Goal: Communication & Community: Participate in discussion

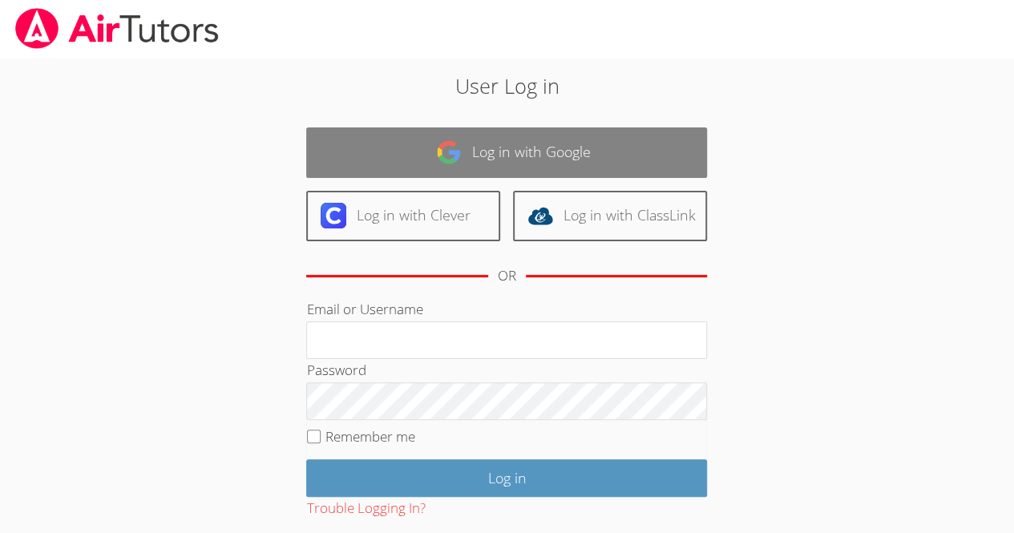
click at [549, 154] on link "Log in with Google" at bounding box center [506, 152] width 401 height 50
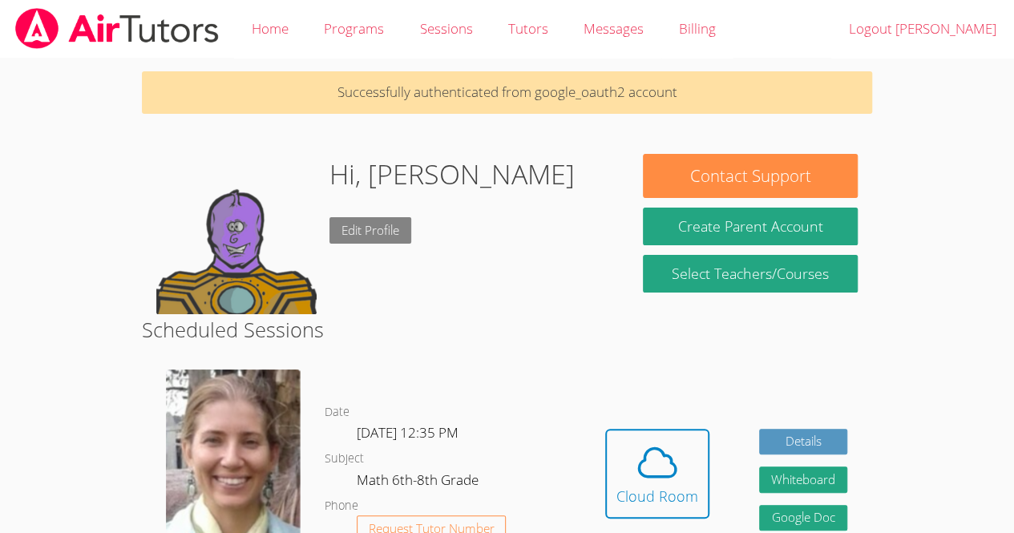
click at [406, 234] on link "Edit Profile" at bounding box center [370, 230] width 82 height 26
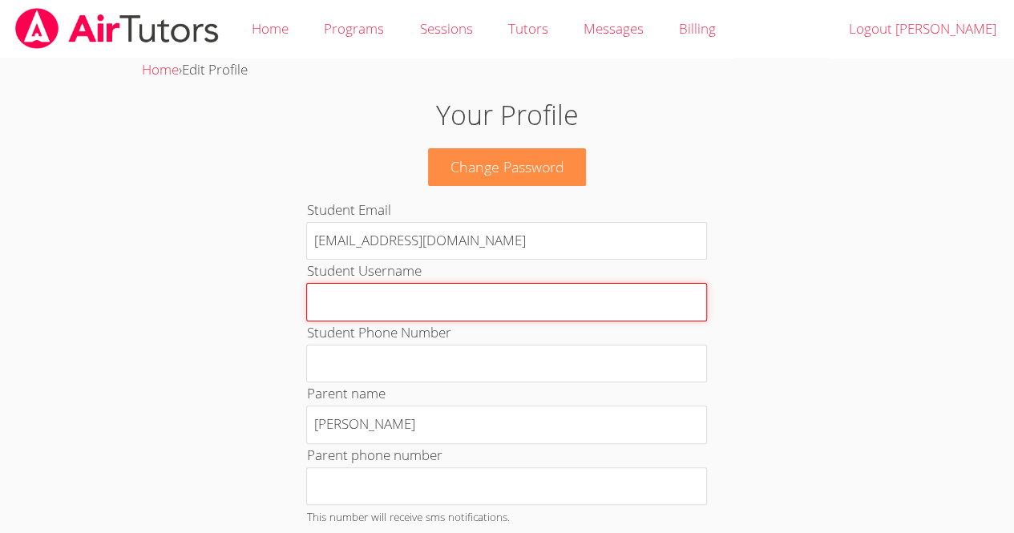
click at [446, 310] on input "Student Username" at bounding box center [506, 302] width 401 height 38
type input "Carlos Garcia"
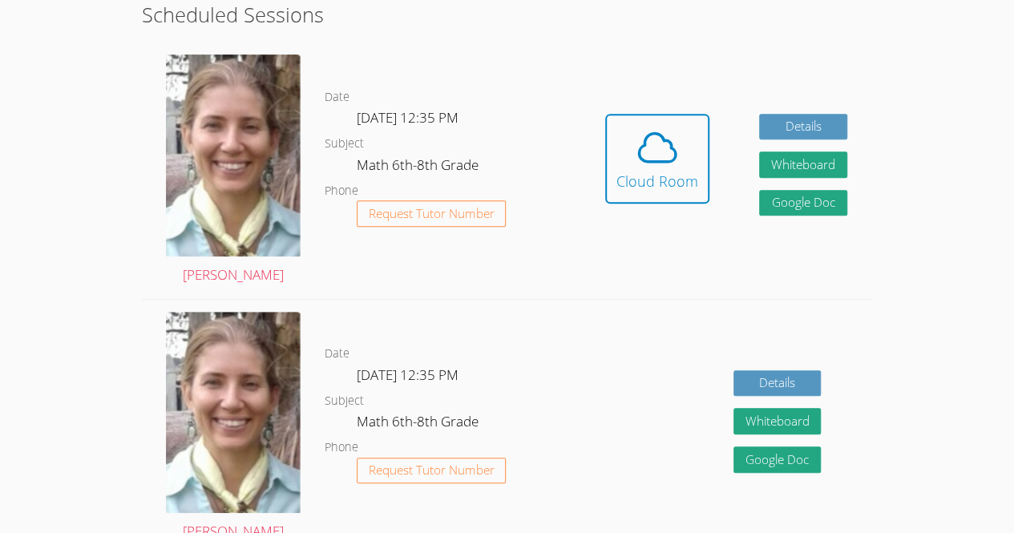
scroll to position [326, 0]
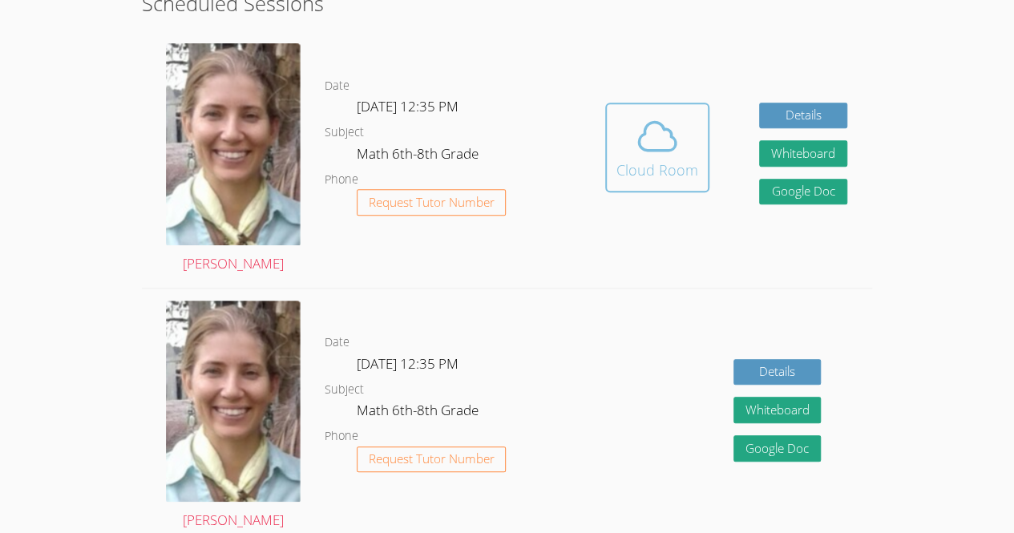
click at [672, 184] on button "Cloud Room" at bounding box center [657, 148] width 104 height 90
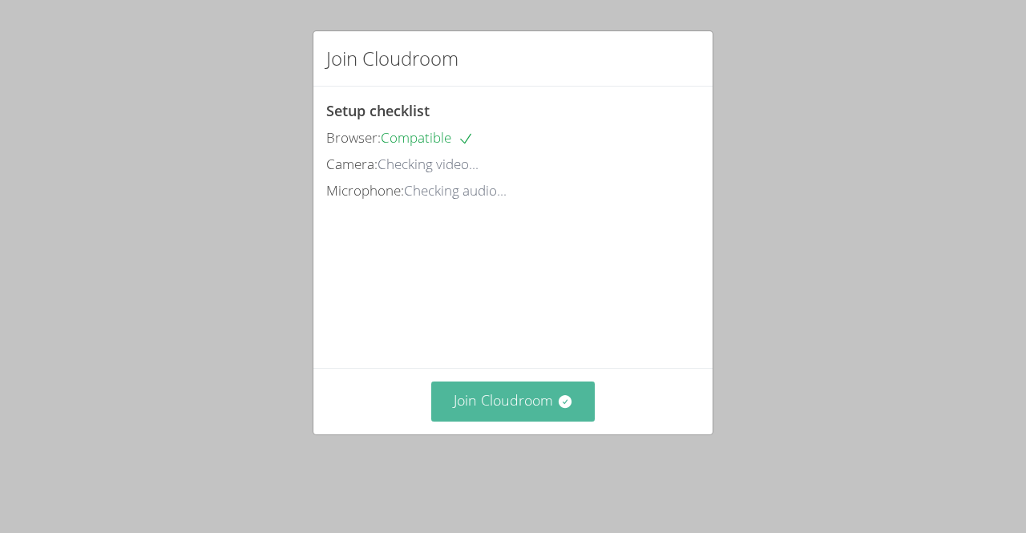
click at [527, 421] on button "Join Cloudroom" at bounding box center [513, 400] width 164 height 39
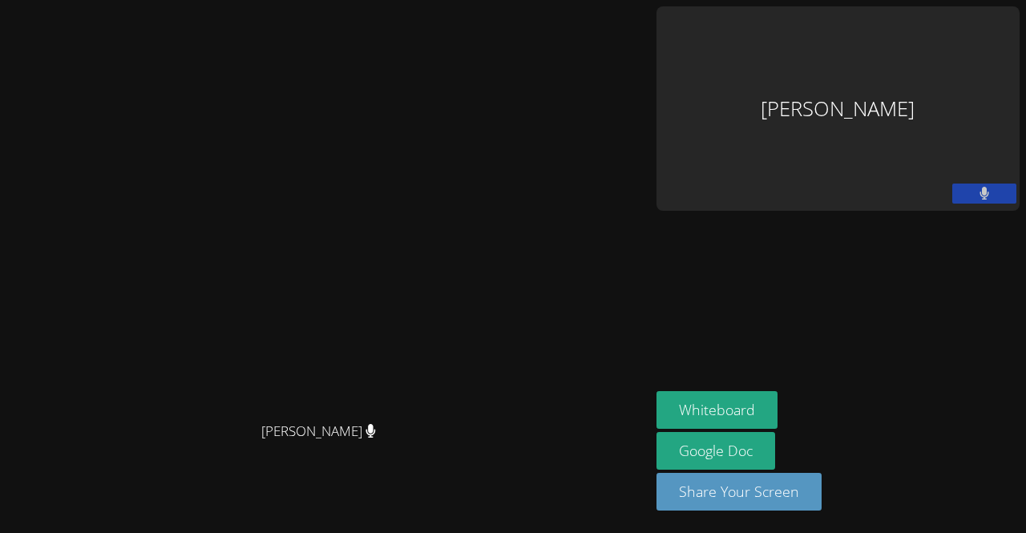
click at [445, 118] on video at bounding box center [324, 234] width 240 height 358
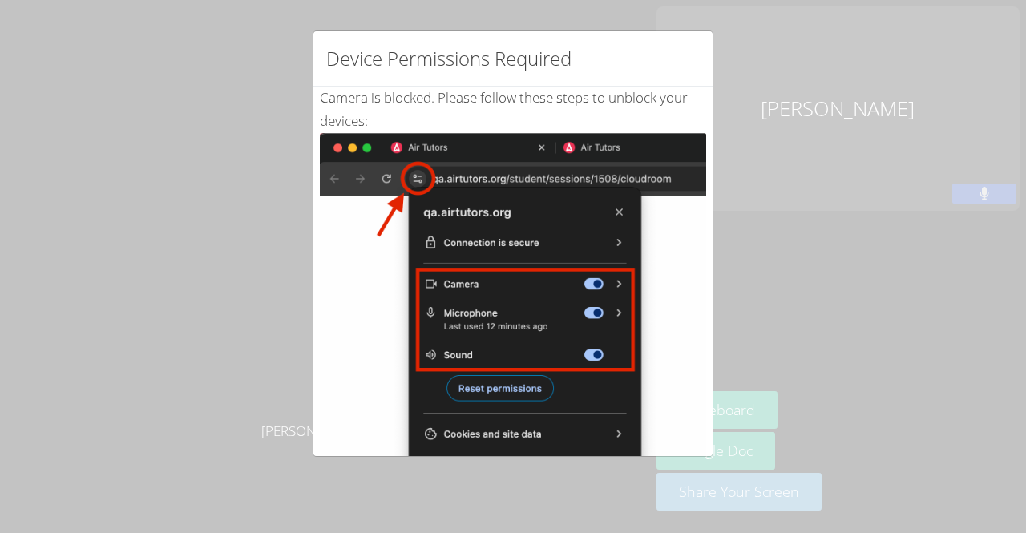
click at [736, 313] on div "Device Permissions Required Camera is blocked . Please follow these steps to un…" at bounding box center [513, 266] width 1026 height 533
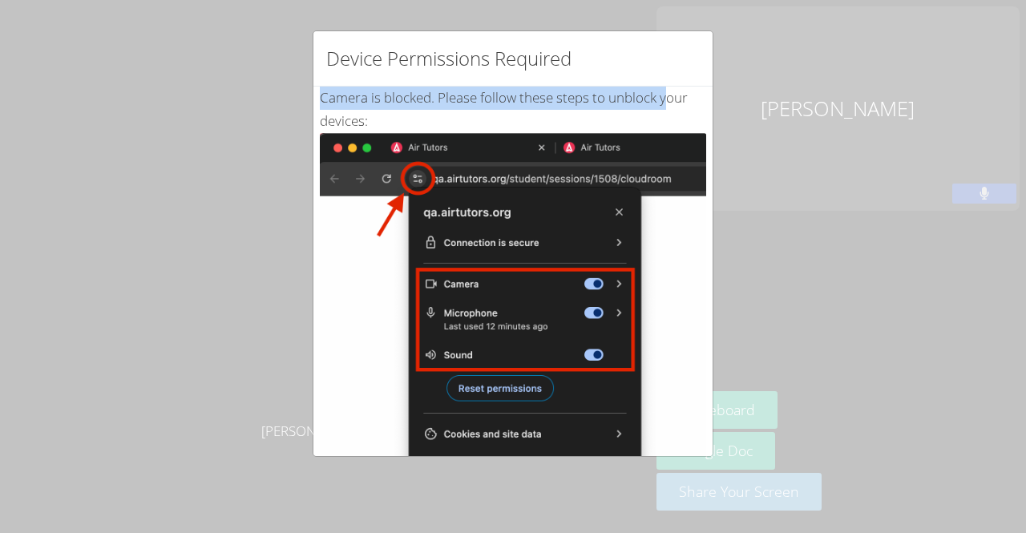
drag, startPoint x: 668, startPoint y: 99, endPoint x: 683, endPoint y: -1, distance: 100.4
click at [683, 0] on html "Diana Andrade Diana Andrade Carlos Garcia Whiteboard Google Doc Share Your Scre…" at bounding box center [513, 266] width 1026 height 533
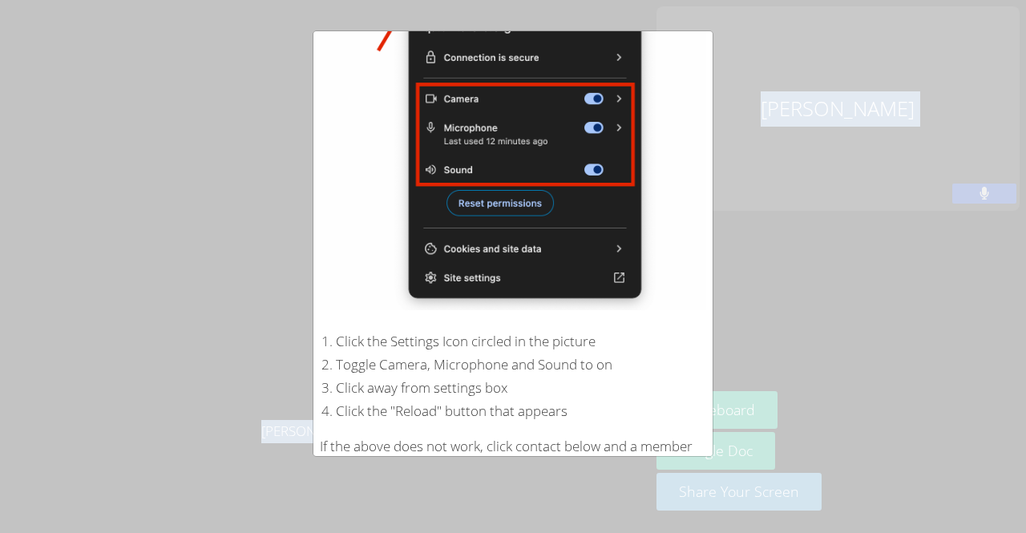
scroll to position [285, 0]
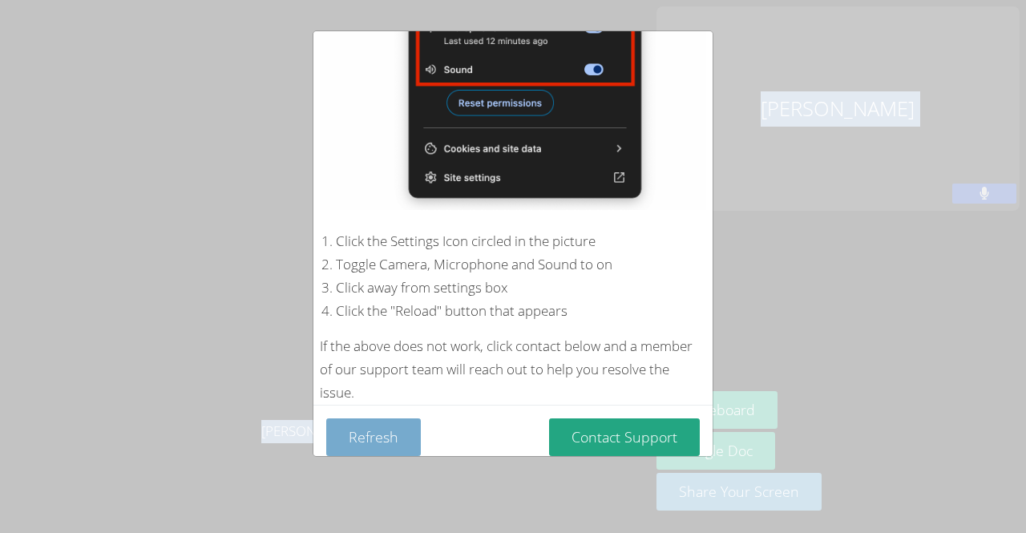
click at [373, 419] on button "Refresh" at bounding box center [373, 437] width 95 height 38
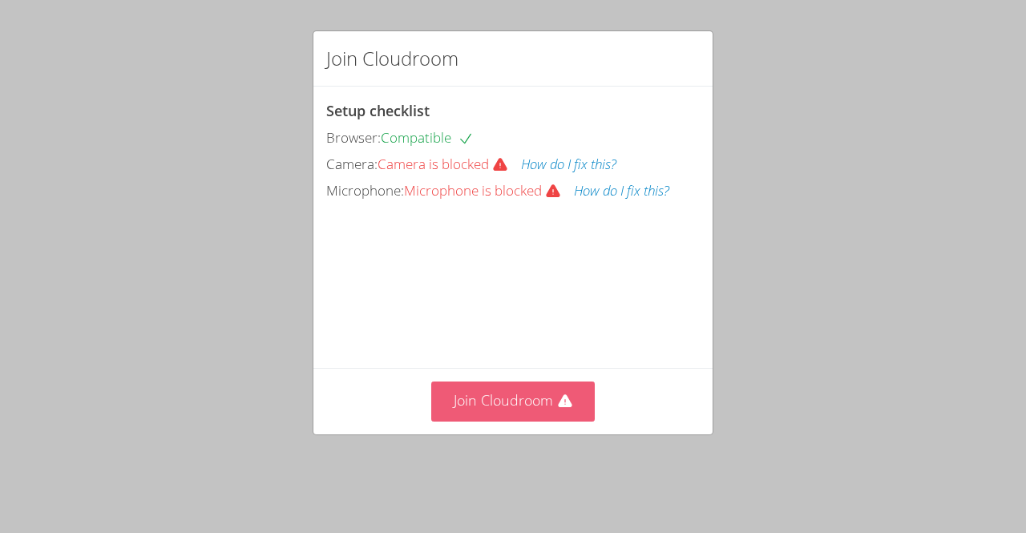
click at [540, 421] on button "Join Cloudroom" at bounding box center [513, 400] width 164 height 39
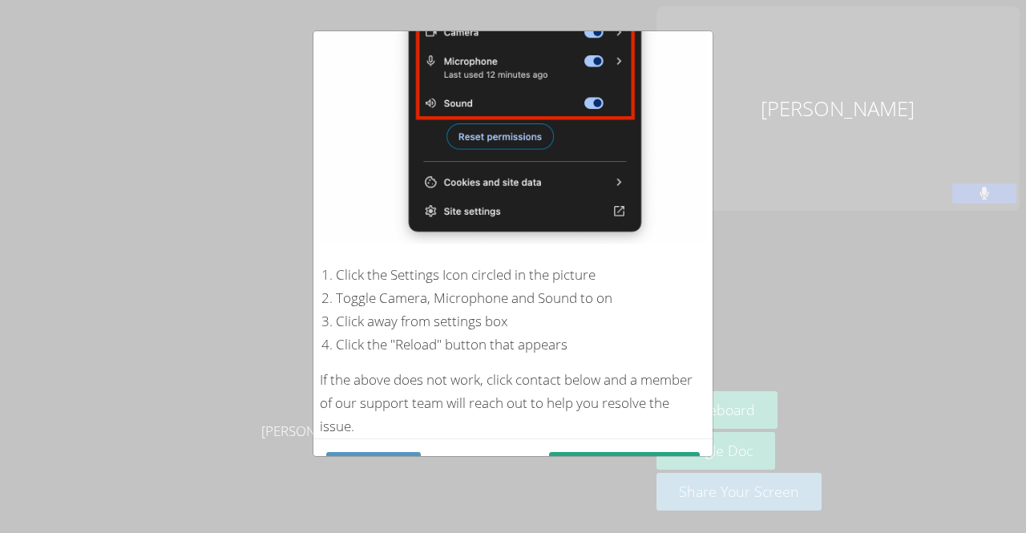
scroll to position [285, 0]
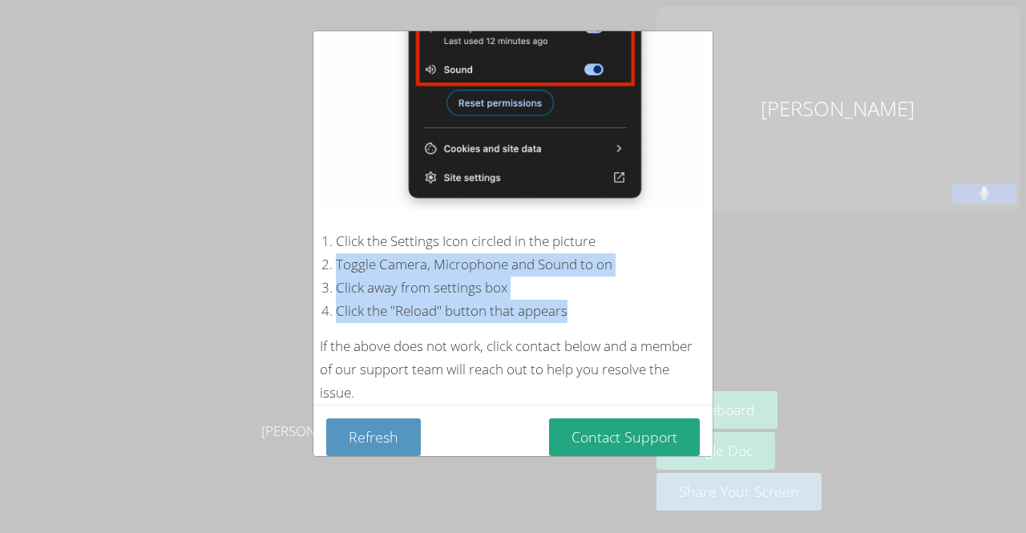
drag, startPoint x: 647, startPoint y: 227, endPoint x: 673, endPoint y: 309, distance: 85.9
click at [673, 309] on ol "Click the Settings Icon circled in the picture Toggle Camera, Microphone and So…" at bounding box center [513, 276] width 386 height 93
click at [354, 159] on img at bounding box center [513, 29] width 386 height 362
click at [280, 147] on div "Device Permissions Required Camera is blocked . Please follow these steps to un…" at bounding box center [513, 266] width 1026 height 533
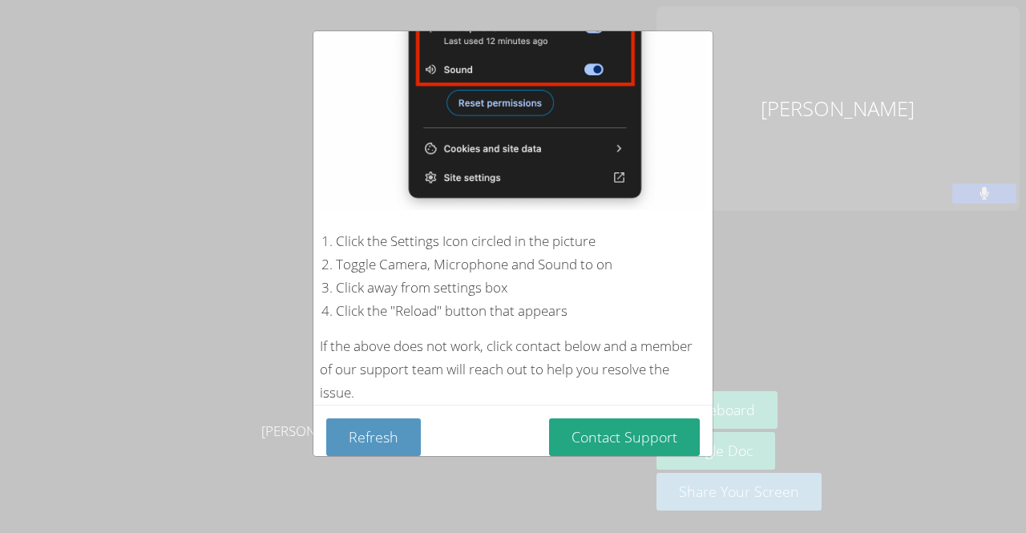
click at [290, 149] on div "Device Permissions Required Camera is blocked . Please follow these steps to un…" at bounding box center [513, 266] width 1026 height 533
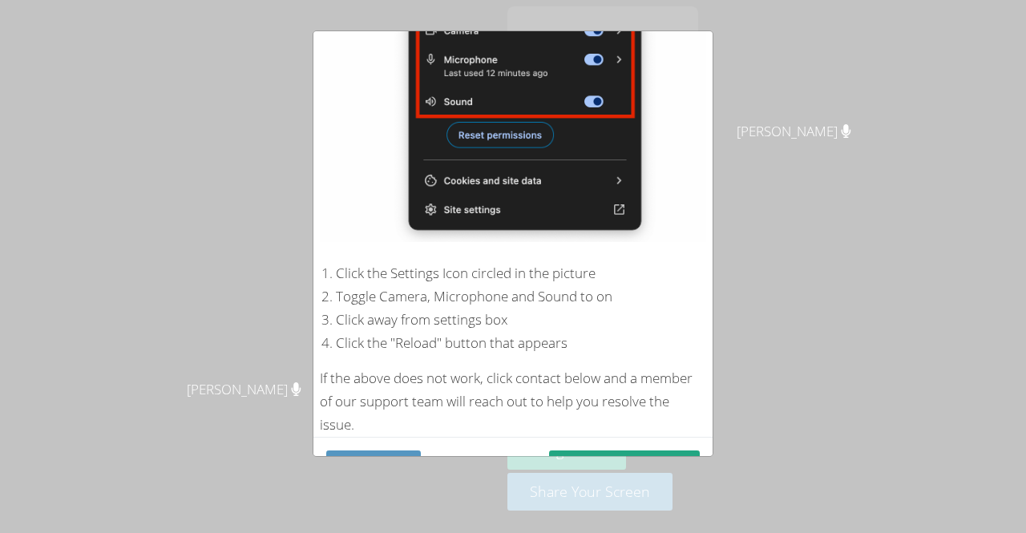
scroll to position [157, 0]
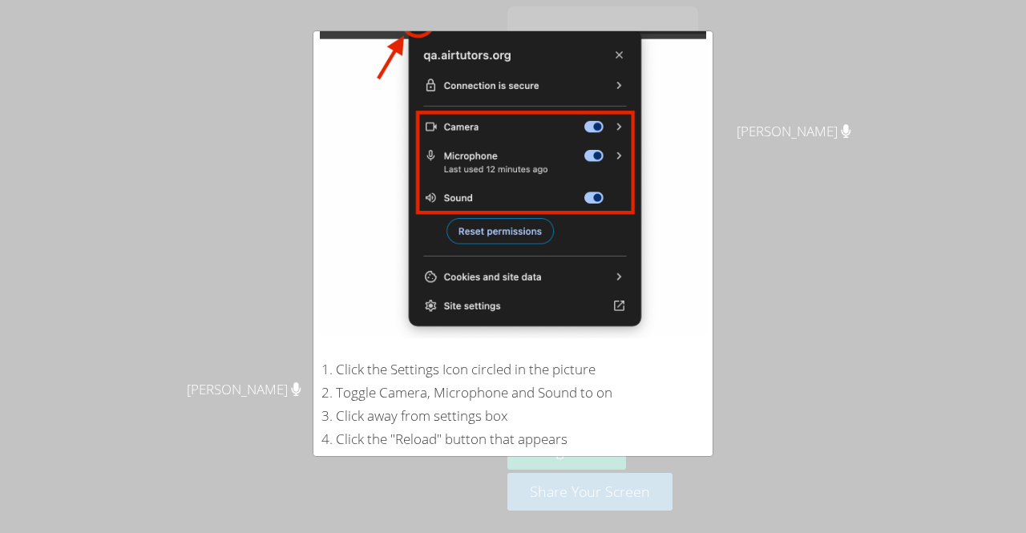
drag, startPoint x: 699, startPoint y: 103, endPoint x: 701, endPoint y: 310, distance: 206.8
click at [701, 310] on div "Device Permissions Required Camera is blocked . Please follow these steps to un…" at bounding box center [513, 243] width 401 height 426
click at [828, 246] on div "Device Permissions Required Camera is blocked . Please follow these steps to un…" at bounding box center [513, 266] width 1026 height 533
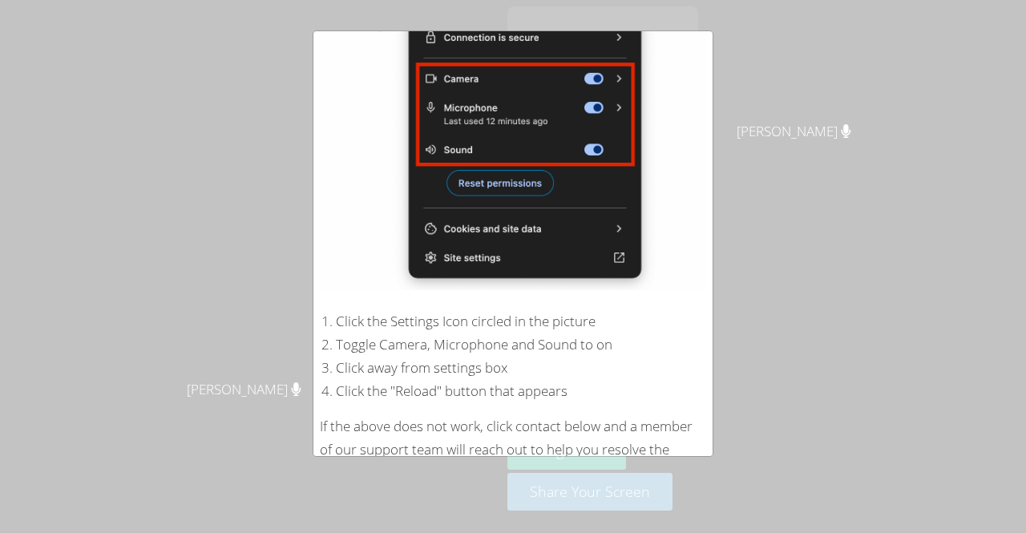
scroll to position [285, 0]
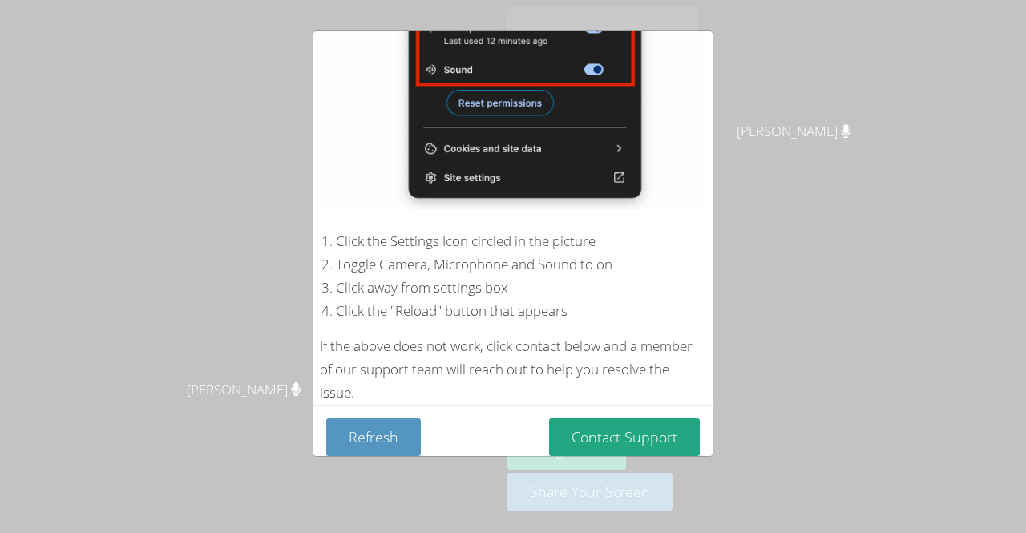
click at [607, 478] on div "Device Permissions Required Camera is blocked . Please follow these steps to un…" at bounding box center [513, 266] width 1026 height 533
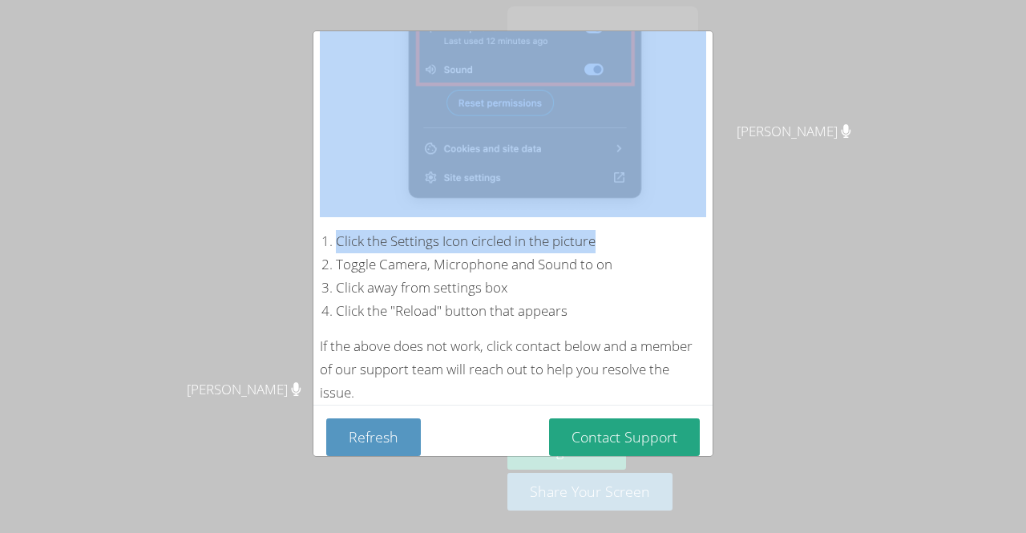
drag, startPoint x: 607, startPoint y: 233, endPoint x: 607, endPoint y: 192, distance: 41.7
click at [607, 192] on div "Camera is blocked . Please follow these steps to unblock your devices: Click th…" at bounding box center [513, 102] width 386 height 603
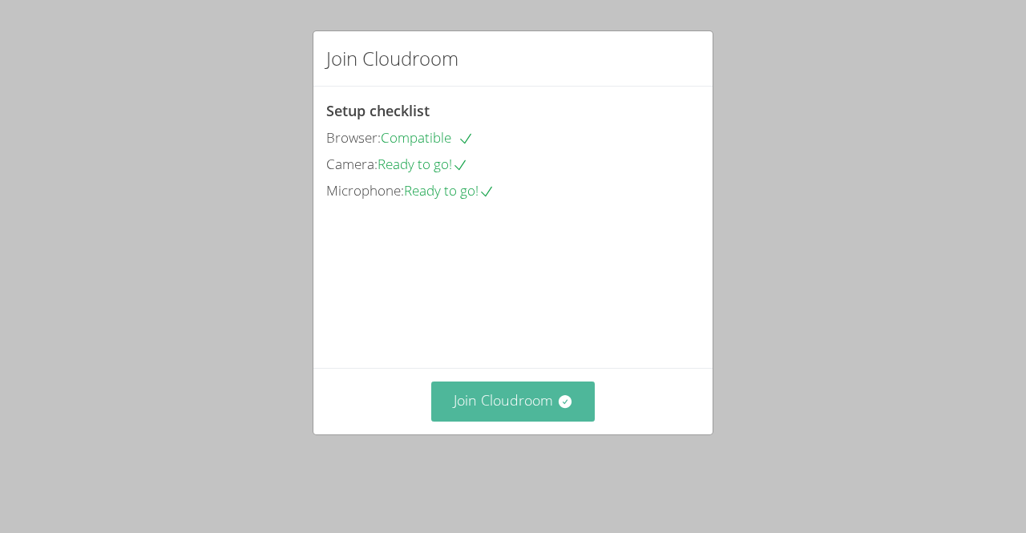
click at [447, 421] on button "Join Cloudroom" at bounding box center [513, 400] width 164 height 39
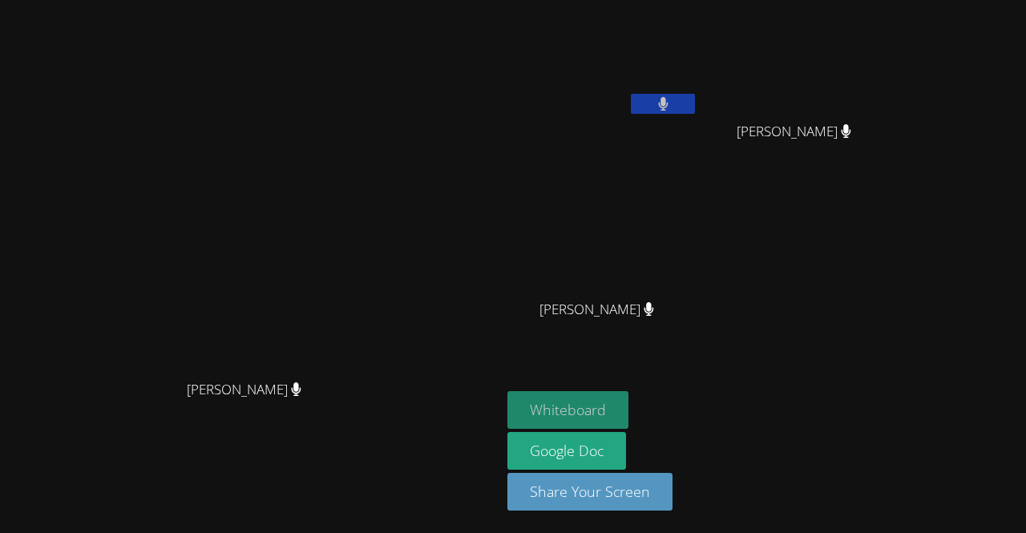
click at [628, 408] on button "Whiteboard" at bounding box center [567, 410] width 121 height 38
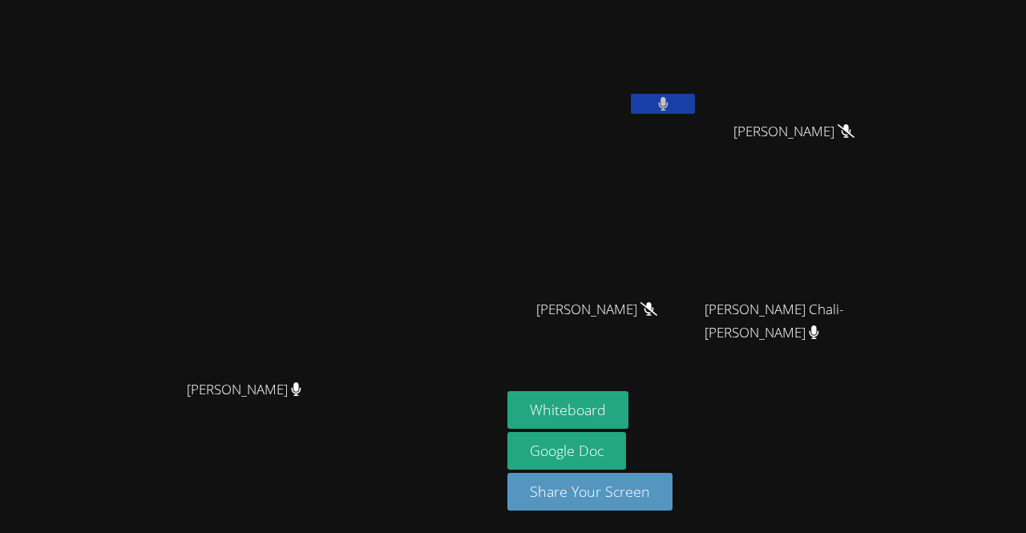
click at [695, 105] on button at bounding box center [663, 104] width 64 height 20
click at [668, 103] on icon at bounding box center [663, 104] width 10 height 14
click at [668, 97] on icon at bounding box center [663, 104] width 10 height 14
drag, startPoint x: 517, startPoint y: 249, endPoint x: 798, endPoint y: 97, distance: 319.8
click at [798, 97] on div "[PERSON_NAME] [PERSON_NAME] [PERSON_NAME] [PERSON_NAME] [PERSON_NAME] [PERSON_N…" at bounding box center [513, 266] width 1026 height 533
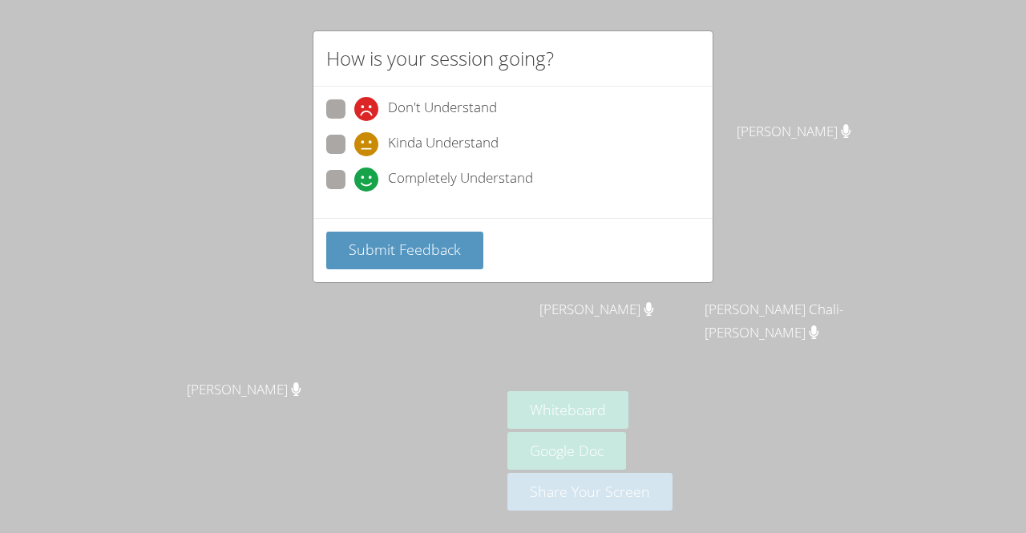
drag, startPoint x: 335, startPoint y: 175, endPoint x: 327, endPoint y: 177, distance: 8.4
click at [354, 192] on span at bounding box center [354, 192] width 0 height 0
click at [354, 177] on input "Completely Understand" at bounding box center [361, 177] width 14 height 14
radio input "true"
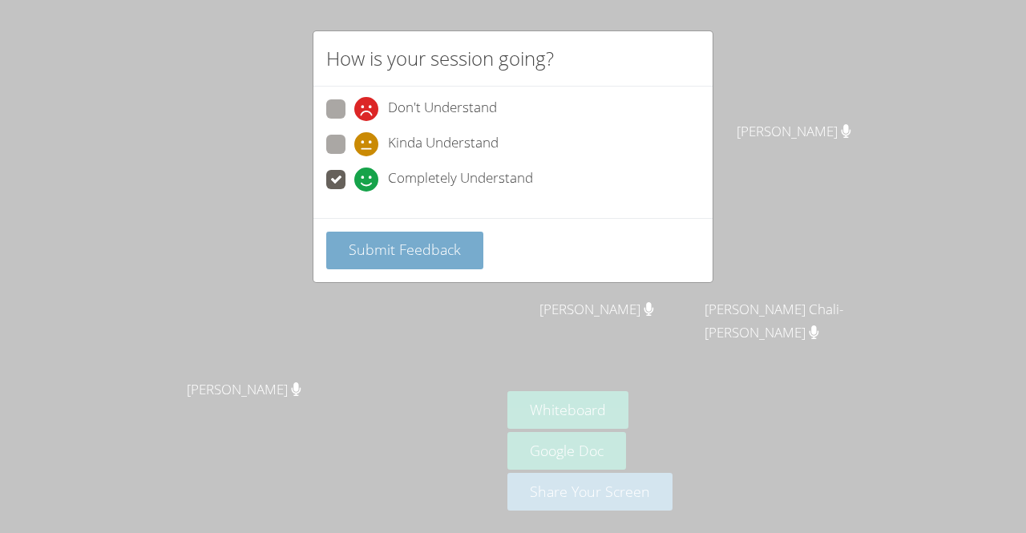
click at [387, 248] on span "Submit Feedback" at bounding box center [405, 249] width 112 height 19
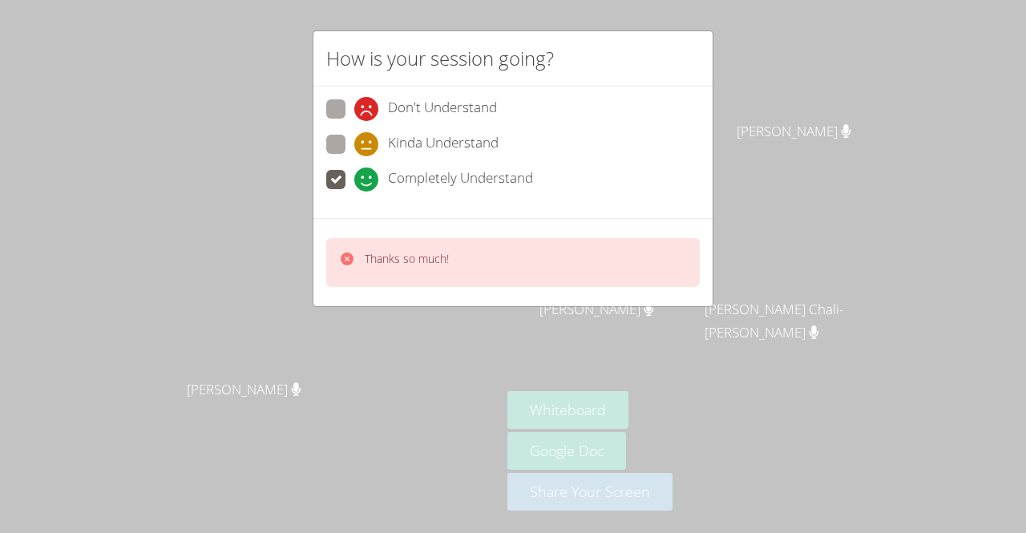
click at [348, 252] on icon at bounding box center [347, 258] width 13 height 13
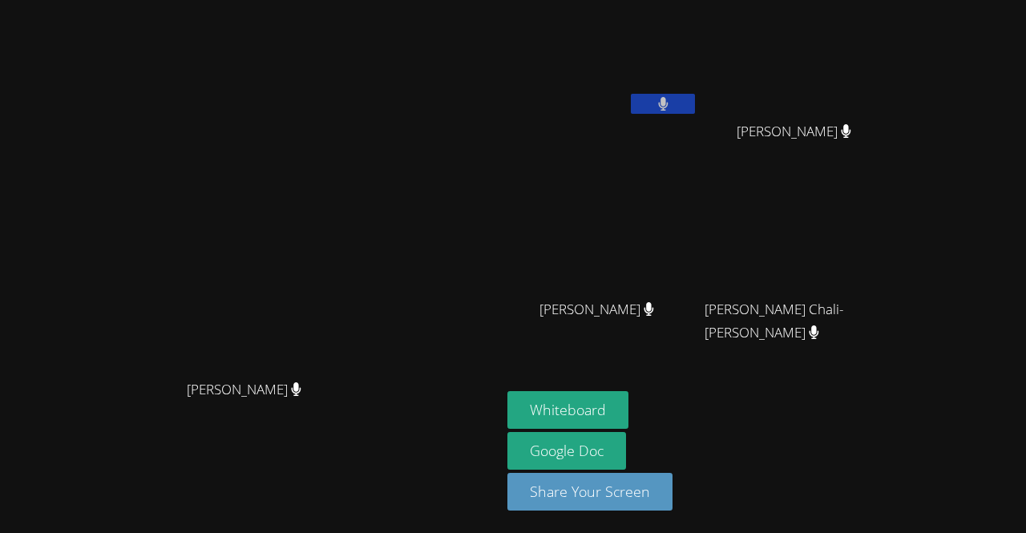
click at [698, 226] on video at bounding box center [602, 237] width 191 height 107
click at [698, 75] on video at bounding box center [602, 59] width 191 height 107
